Goal: Task Accomplishment & Management: Manage account settings

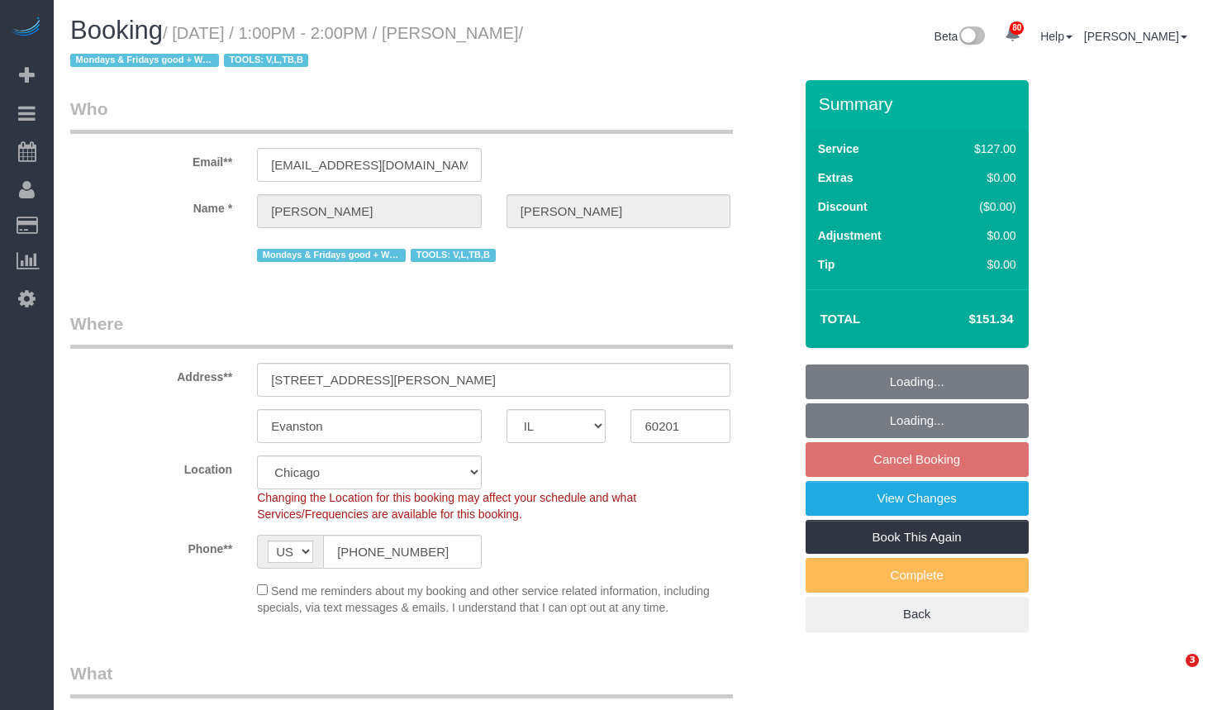
select select "IL"
select select "number:1"
select select "number:69"
select select "number:139"
select select "number:98"
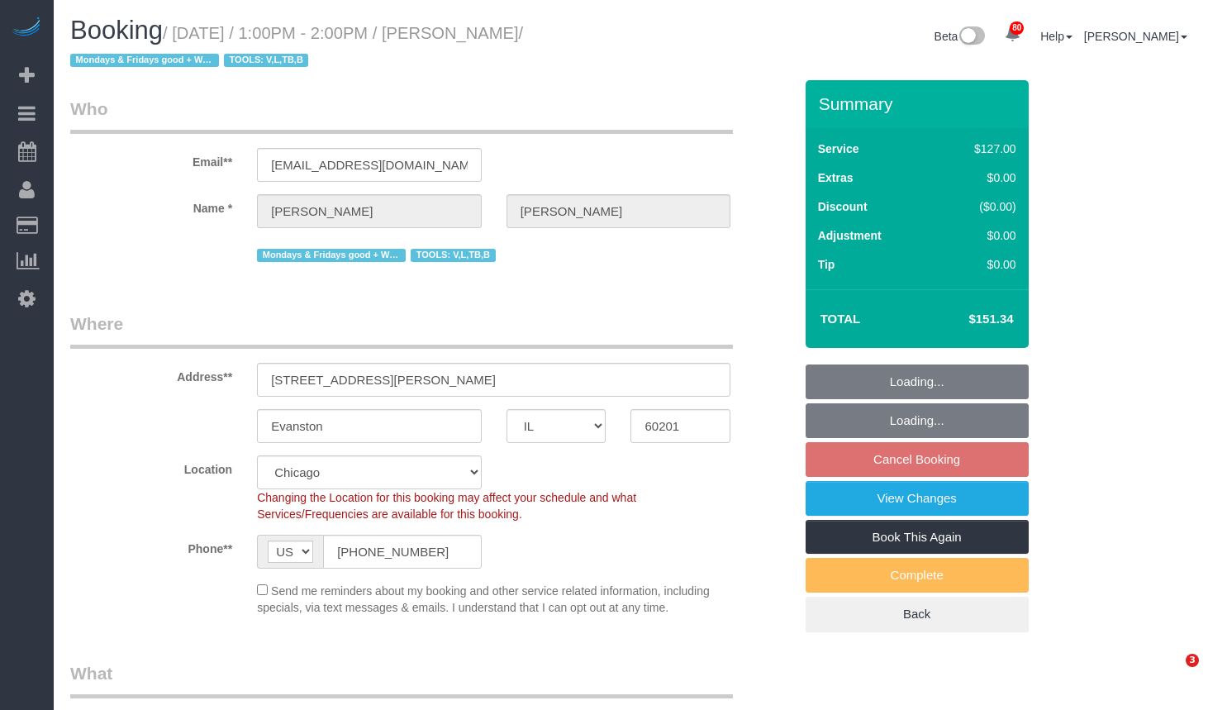
select select "number:141"
select select "number:143"
select select "object:1094"
select select "2"
select select "object:1237"
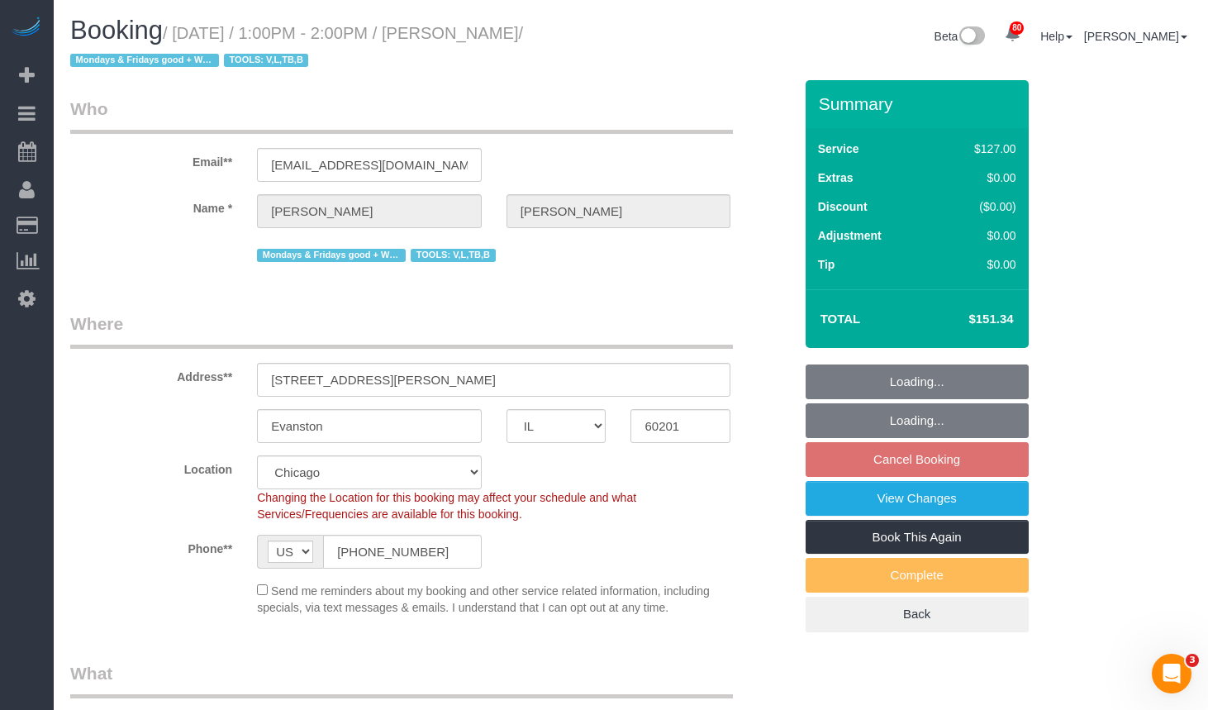
select select "2"
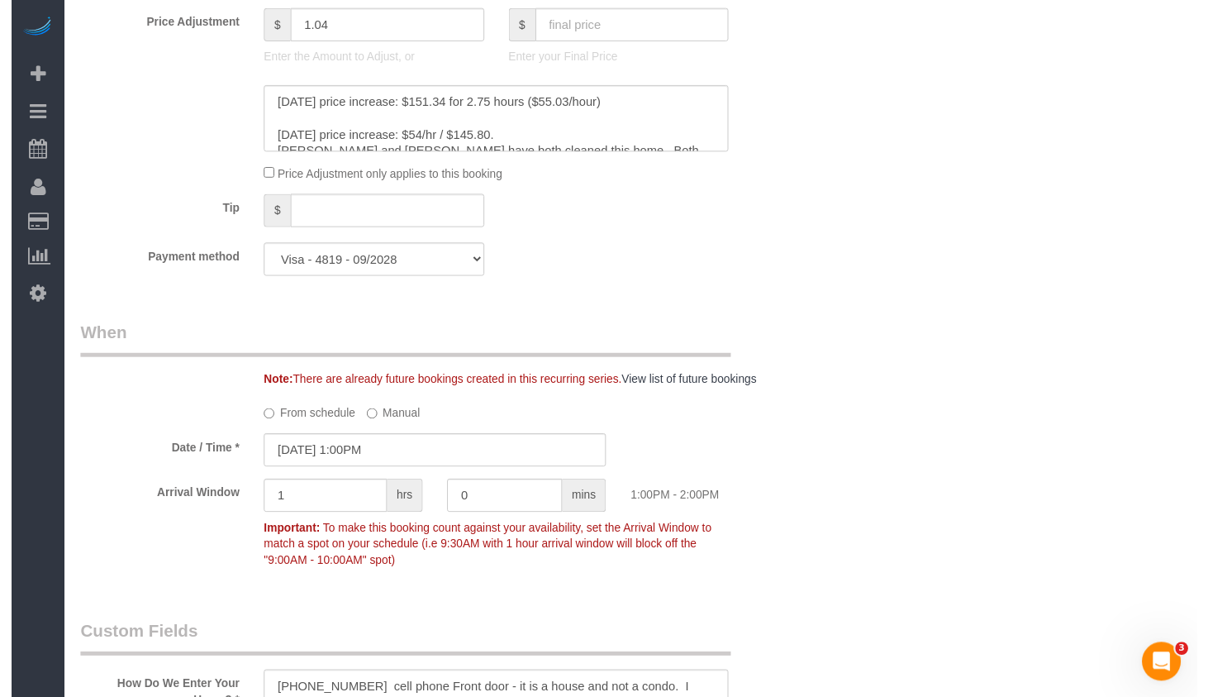
scroll to position [1079, 0]
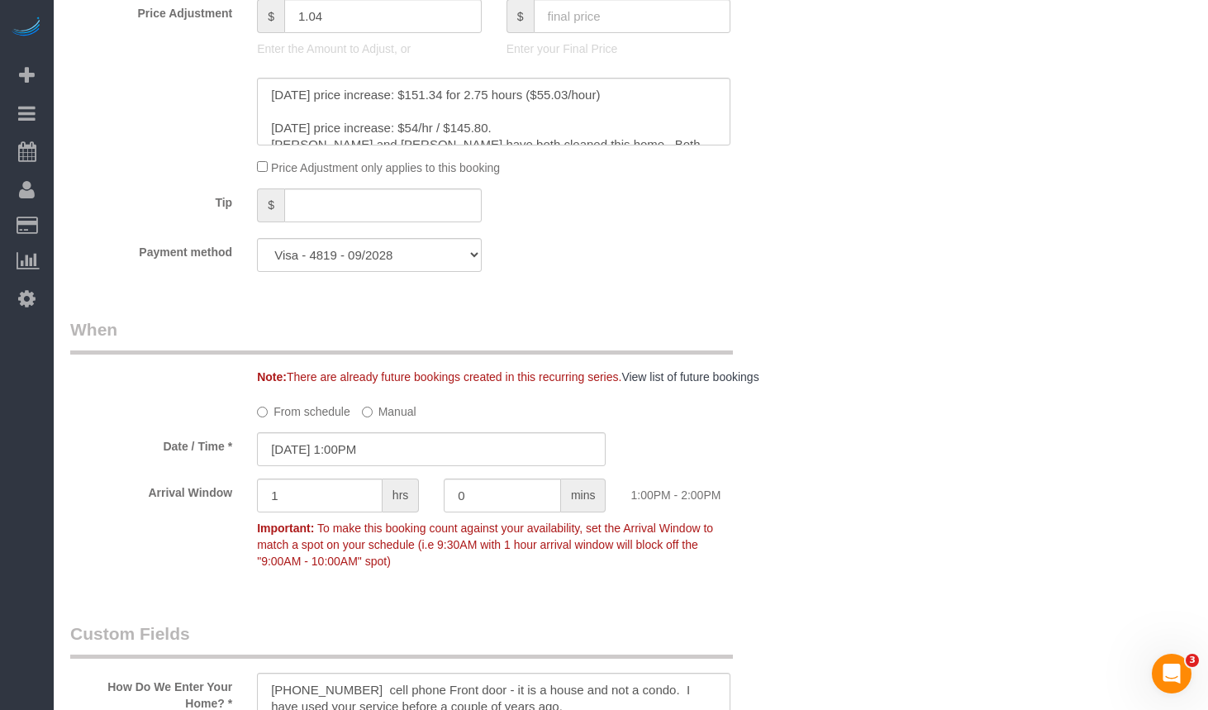
drag, startPoint x: 961, startPoint y: 654, endPoint x: 936, endPoint y: 656, distance: 24.9
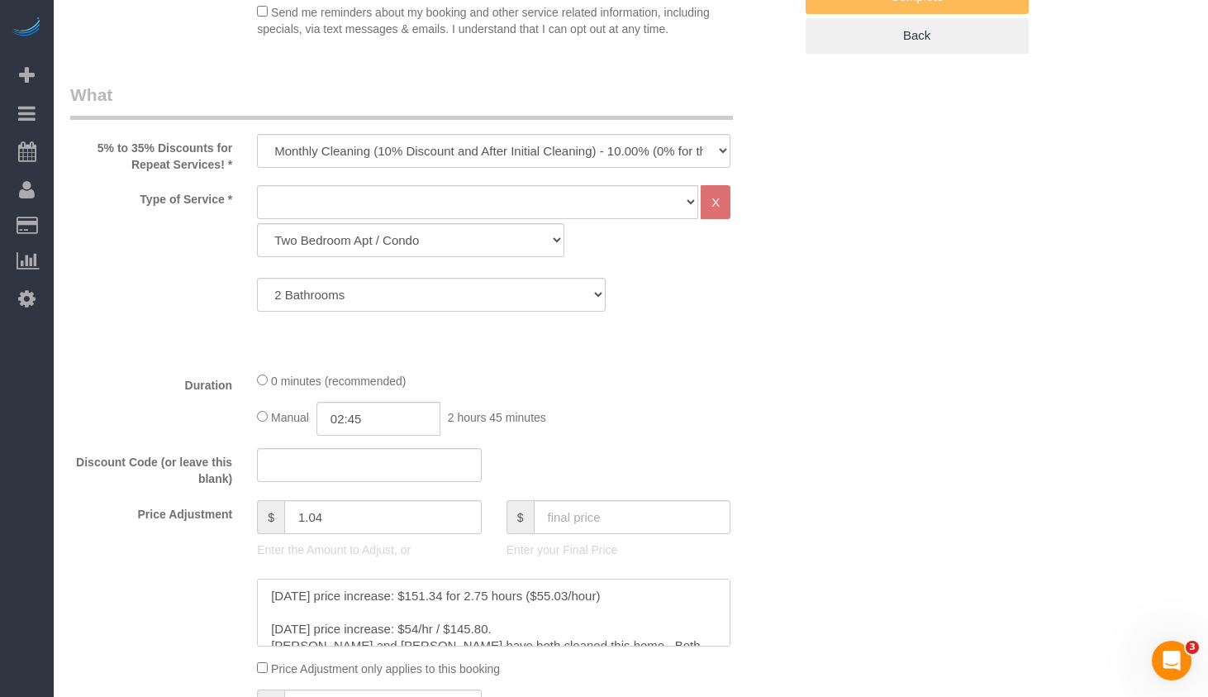
scroll to position [826, 0]
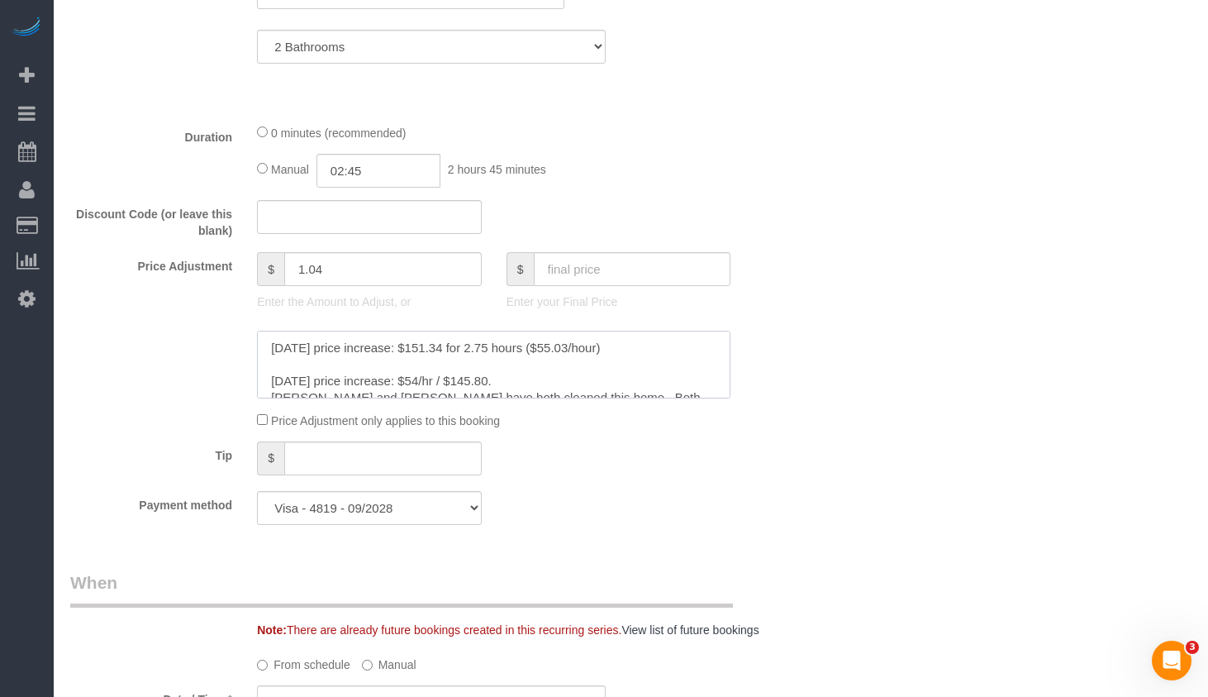
drag, startPoint x: 543, startPoint y: 349, endPoint x: 609, endPoint y: 349, distance: 66.1
click at [606, 348] on textarea at bounding box center [494, 365] width 474 height 68
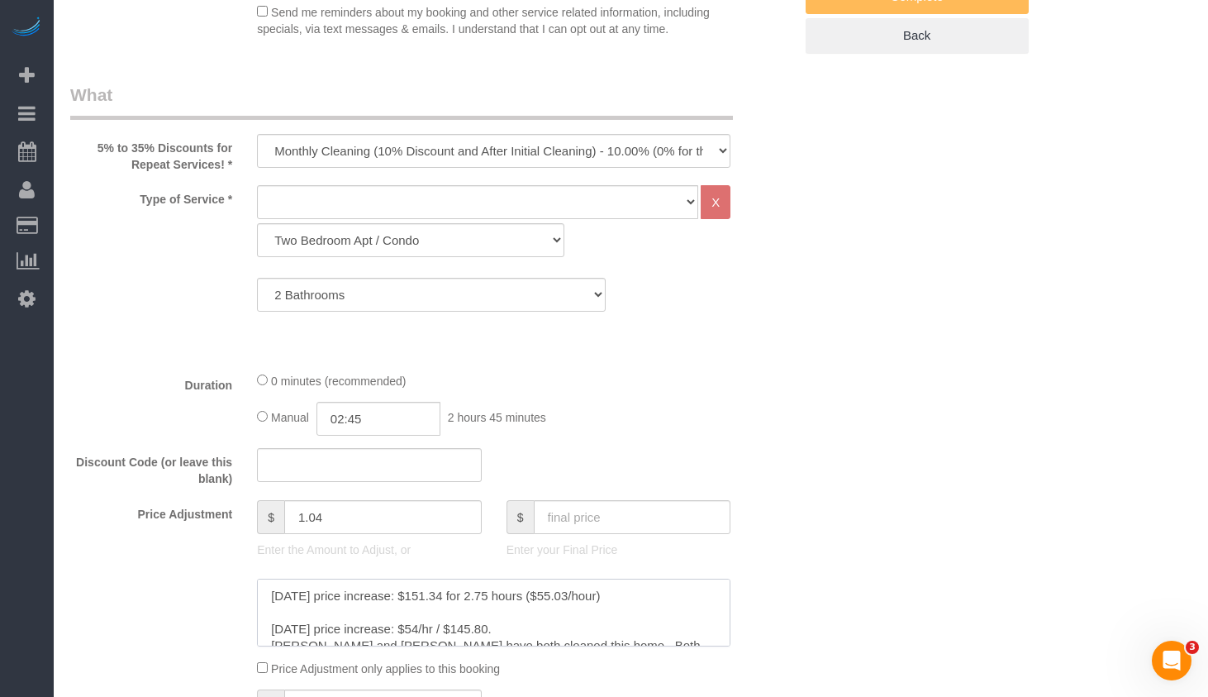
scroll to position [0, 0]
